Goal: Information Seeking & Learning: Understand process/instructions

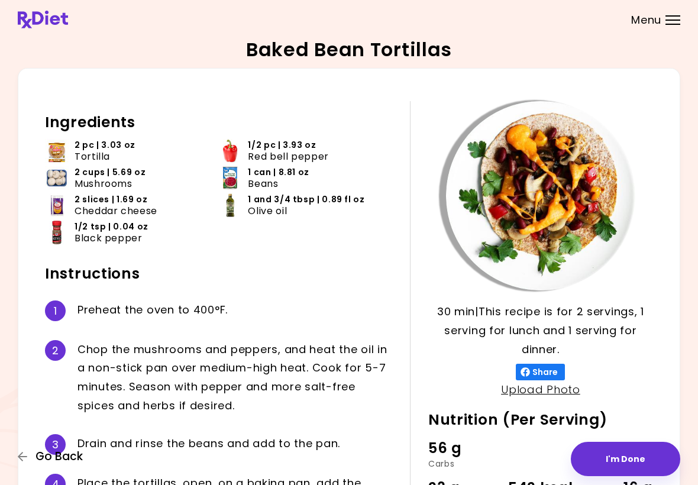
click at [37, 458] on span "Go Back" at bounding box center [58, 456] width 47 height 13
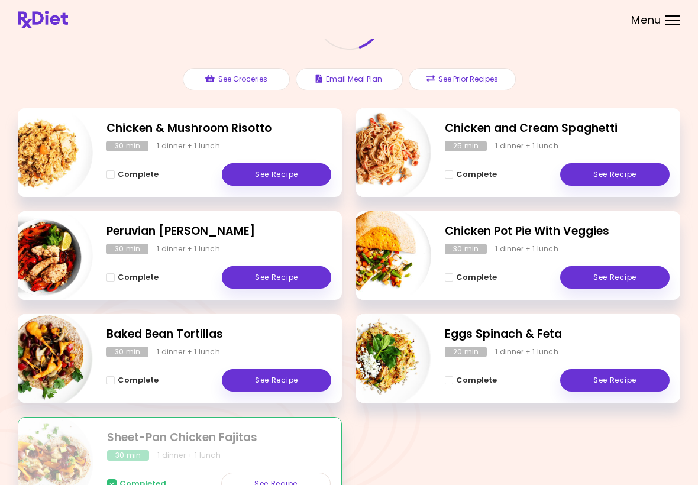
scroll to position [111, 0]
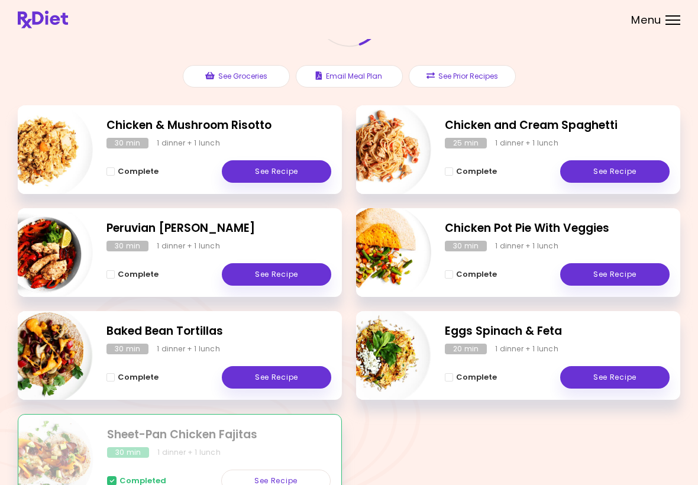
click at [290, 275] on link "See Recipe" at bounding box center [276, 274] width 109 height 22
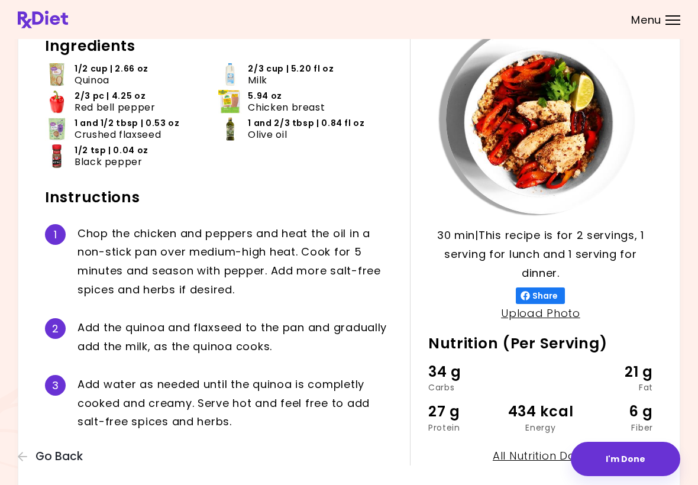
scroll to position [76, 0]
click at [47, 463] on span "Go Back" at bounding box center [58, 456] width 47 height 13
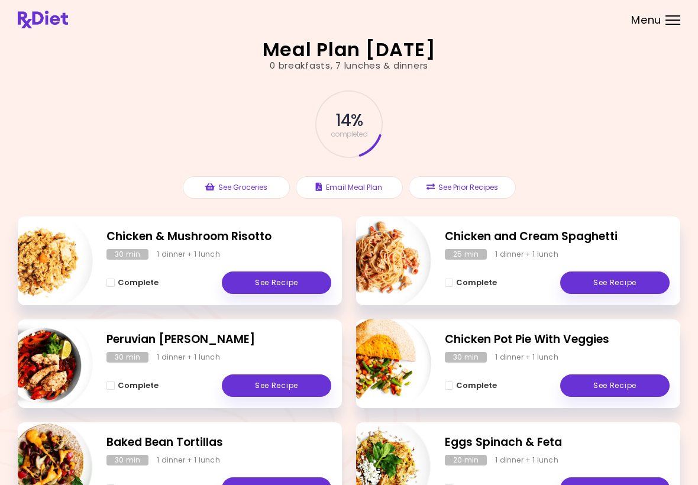
click at [307, 283] on link "See Recipe" at bounding box center [276, 282] width 109 height 22
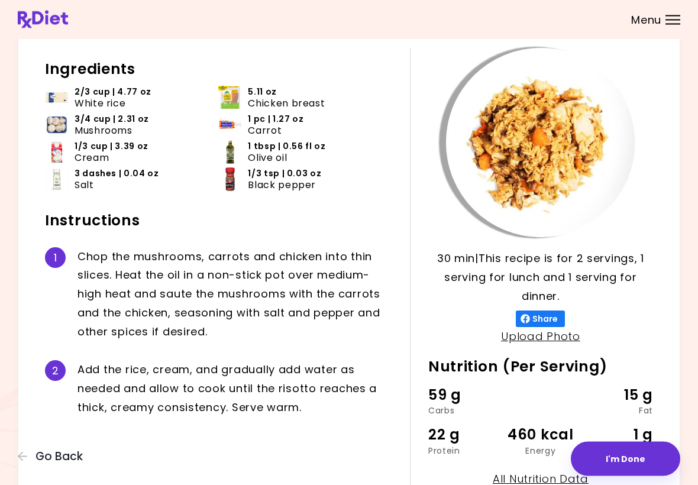
scroll to position [53, 0]
click at [55, 459] on span "Go Back" at bounding box center [58, 456] width 47 height 13
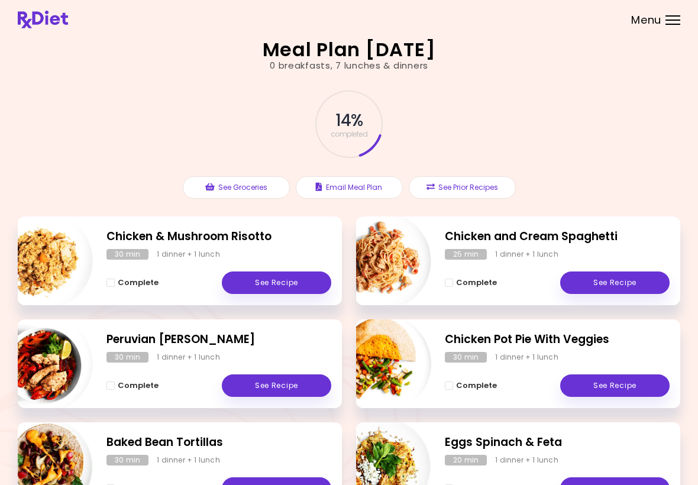
click at [626, 283] on link "See Recipe" at bounding box center [614, 282] width 109 height 22
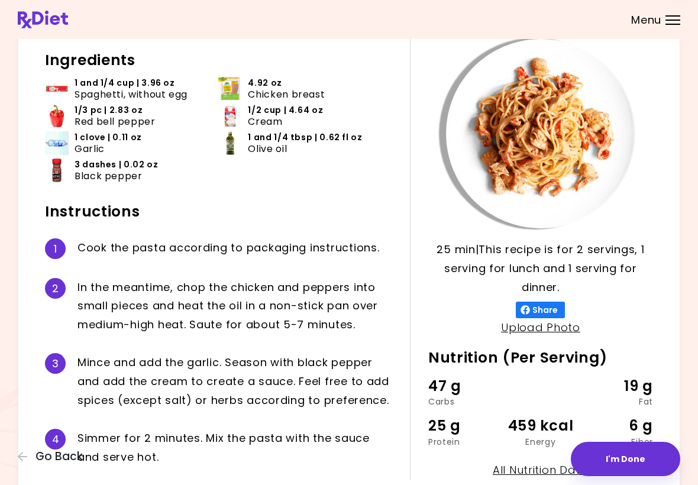
scroll to position [69, 0]
